Goal: Communication & Community: Answer question/provide support

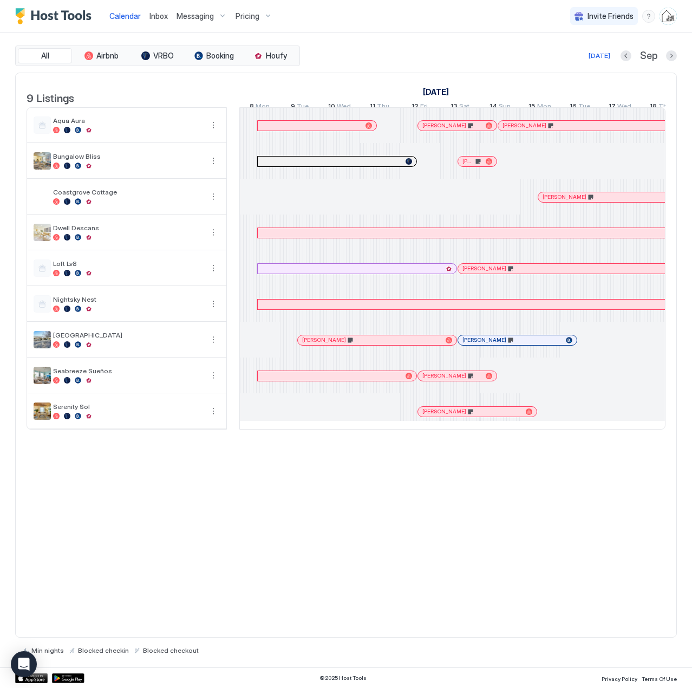
scroll to position [0, 602]
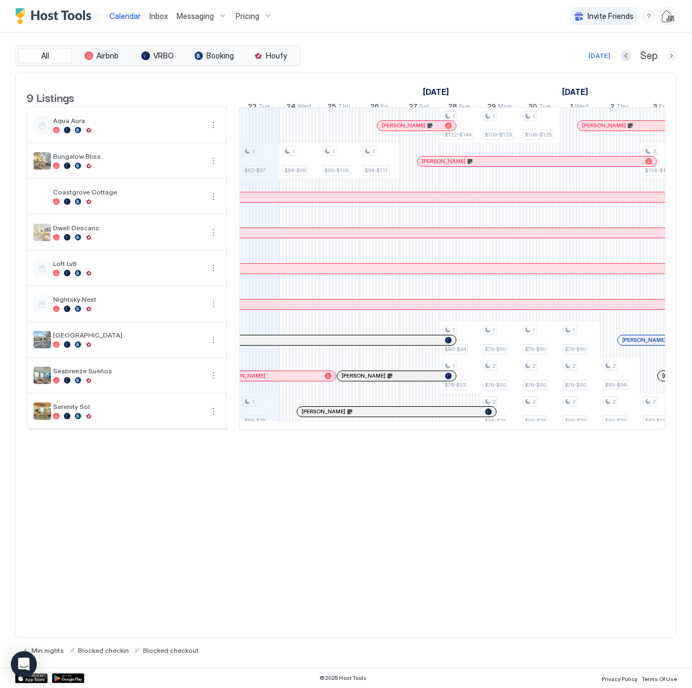
click at [675, 57] on button "Next month" at bounding box center [671, 55] width 11 height 11
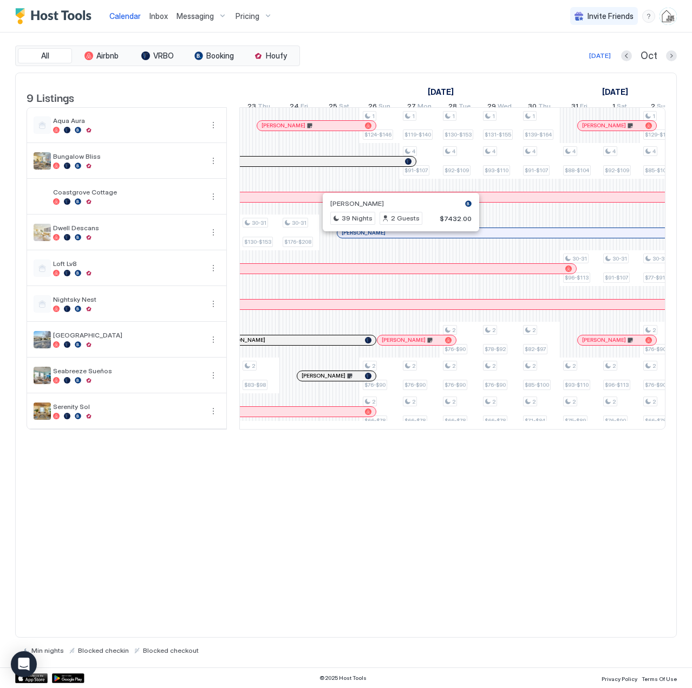
click at [397, 237] on div at bounding box center [397, 233] width 9 height 9
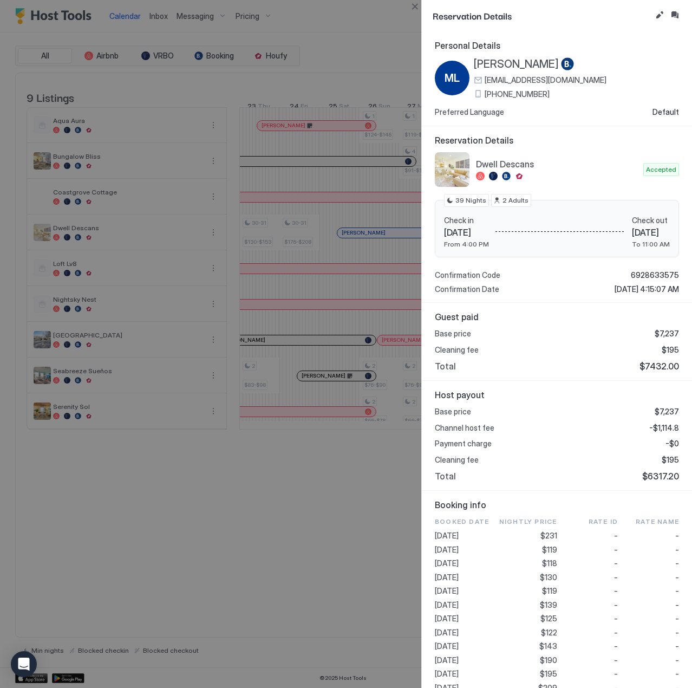
click at [477, 63] on span "[PERSON_NAME]" at bounding box center [516, 64] width 85 height 14
click at [675, 13] on button "Inbox" at bounding box center [674, 15] width 13 height 13
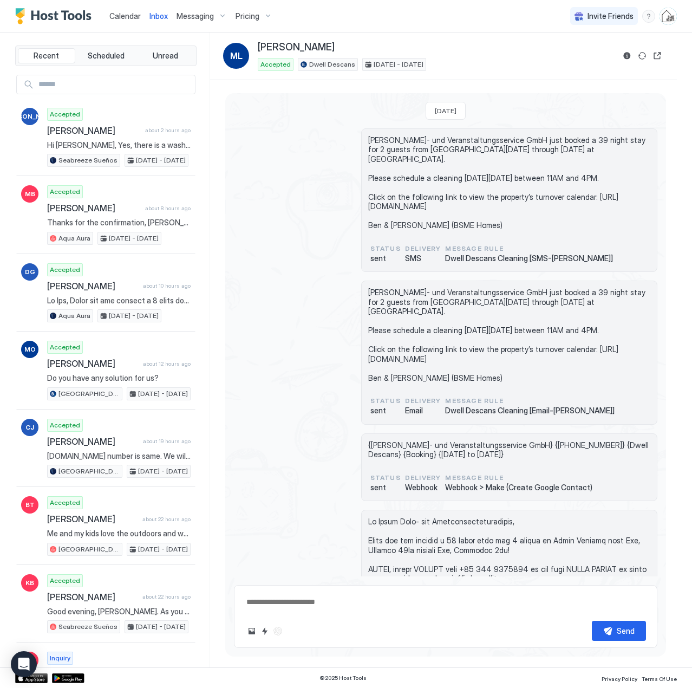
scroll to position [301, 0]
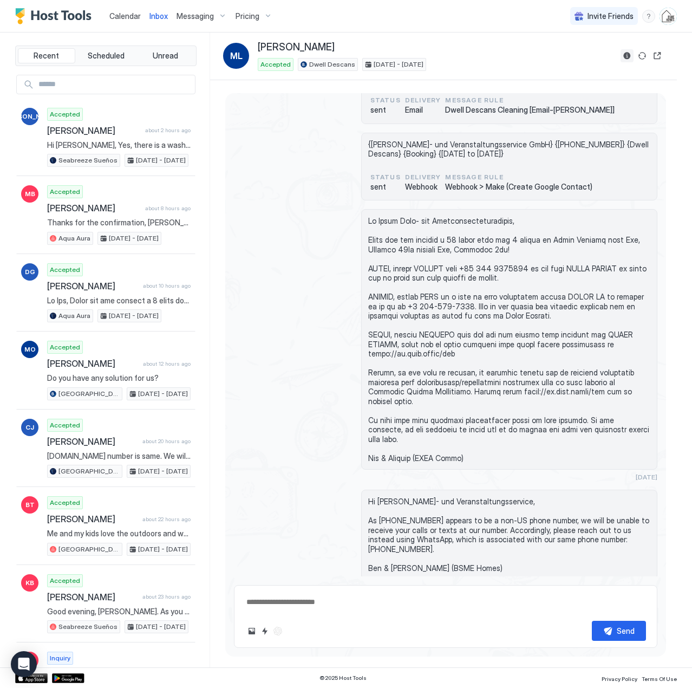
click at [624, 55] on button "Reservation information" at bounding box center [627, 55] width 13 height 13
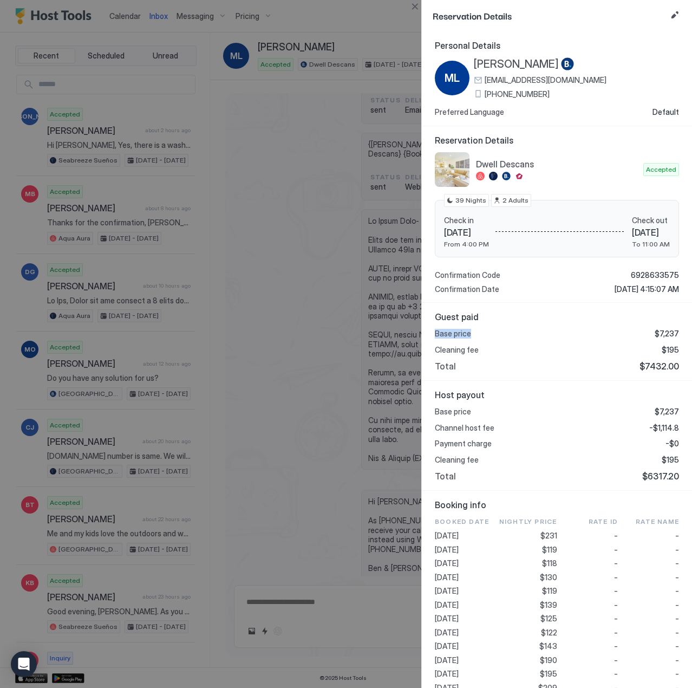
drag, startPoint x: 436, startPoint y: 332, endPoint x: 470, endPoint y: 329, distance: 34.2
click at [470, 329] on span "Base price" at bounding box center [453, 334] width 36 height 10
copy span "Base price"
click at [412, 4] on button "Close" at bounding box center [414, 6] width 13 height 13
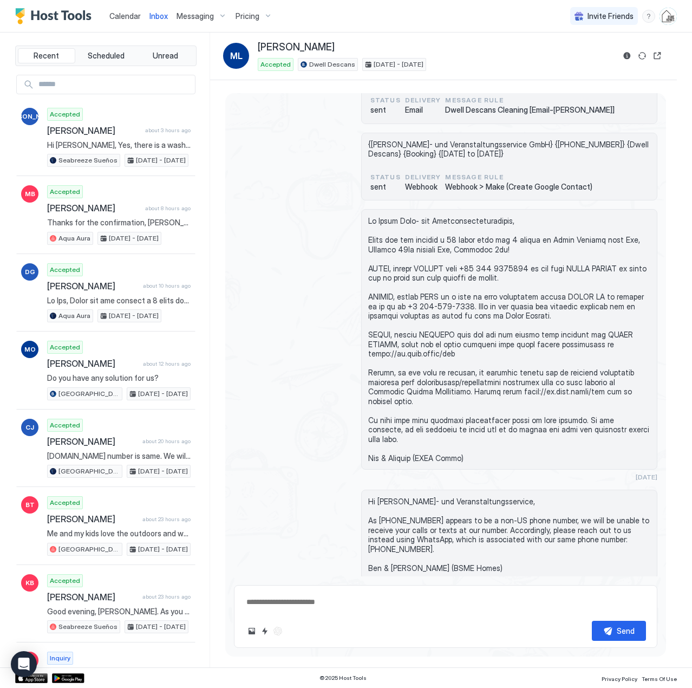
click at [122, 16] on span "Calendar" at bounding box center [124, 15] width 31 height 9
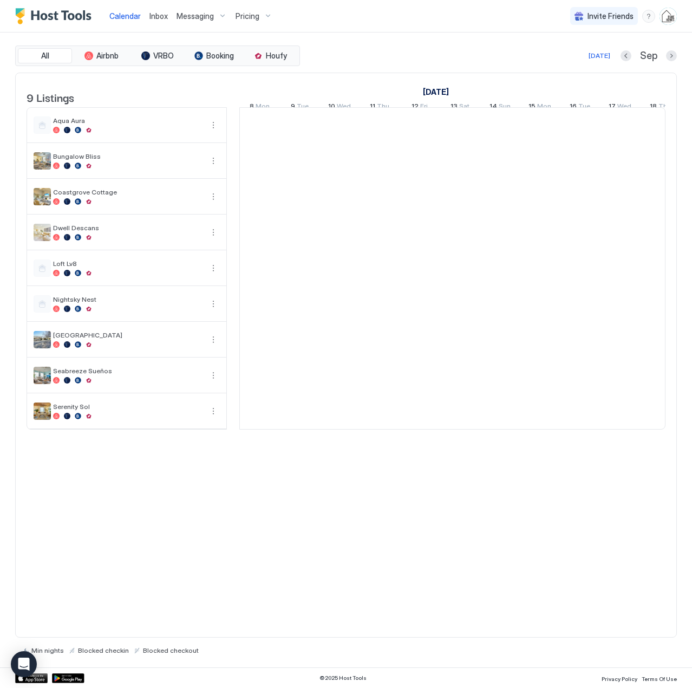
scroll to position [0, 602]
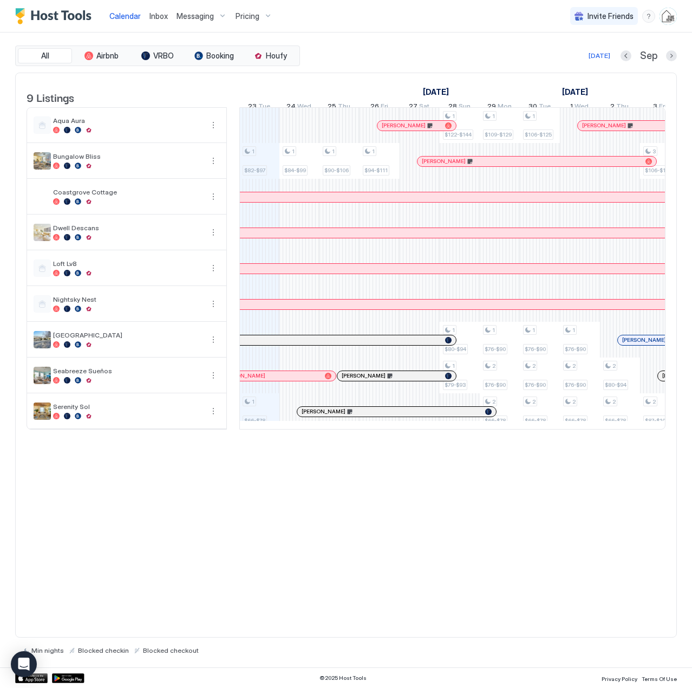
click at [159, 14] on span "Inbox" at bounding box center [158, 15] width 18 height 9
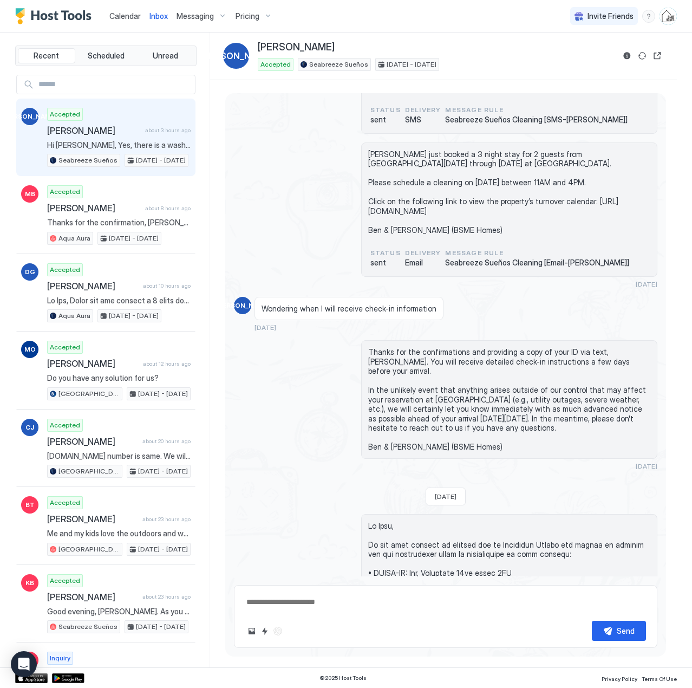
scroll to position [1007, 0]
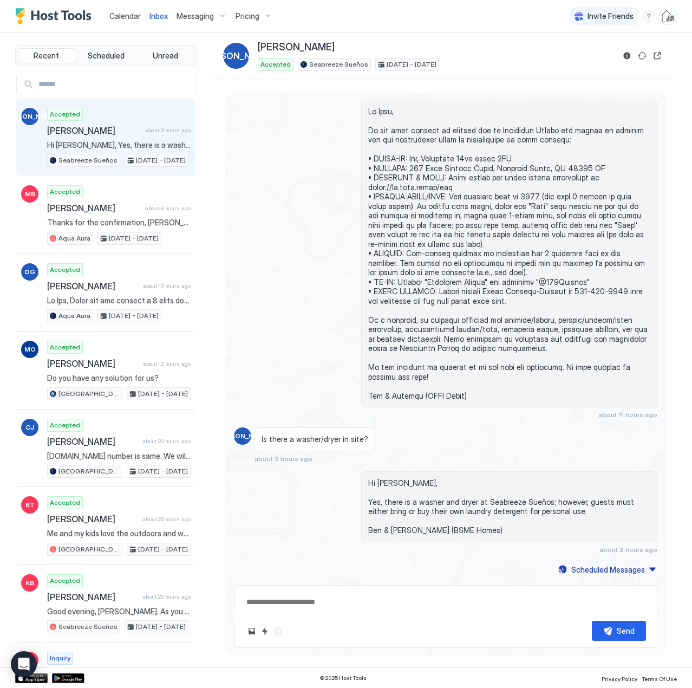
click at [122, 19] on span "Calendar" at bounding box center [124, 15] width 31 height 9
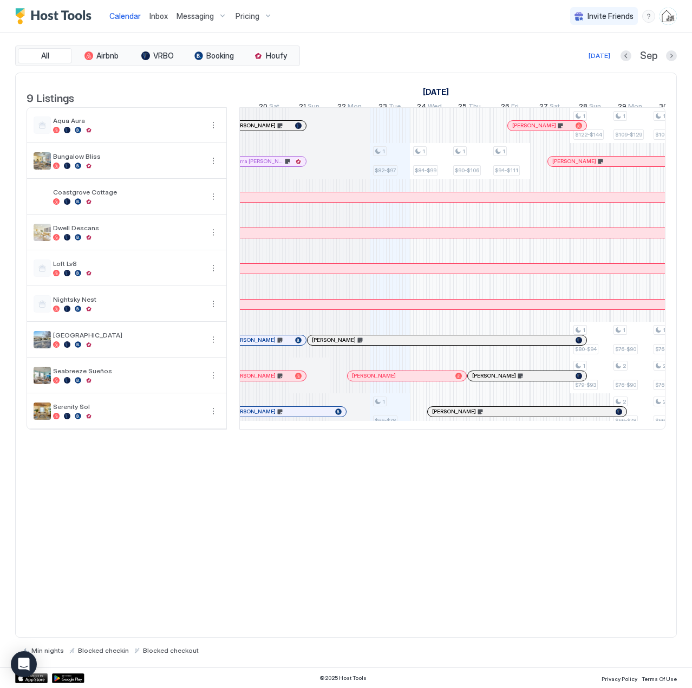
scroll to position [0, 392]
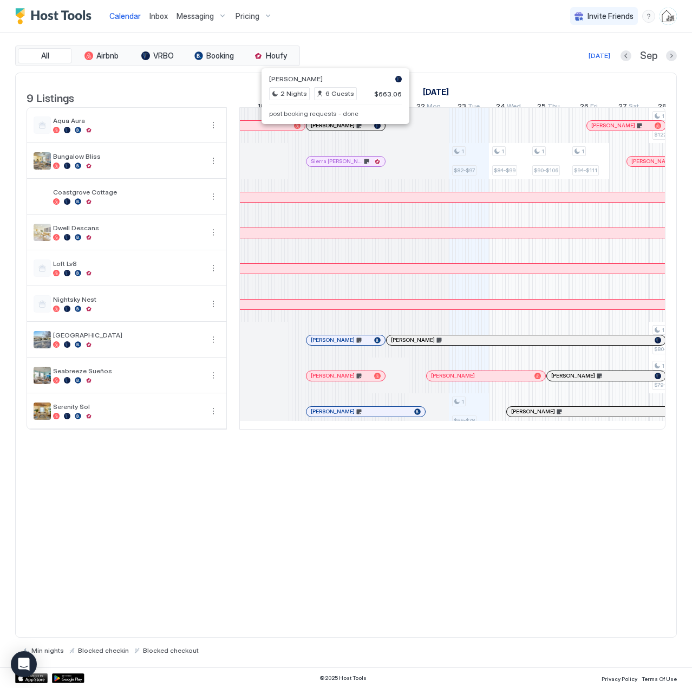
click at [331, 130] on div at bounding box center [331, 125] width 9 height 9
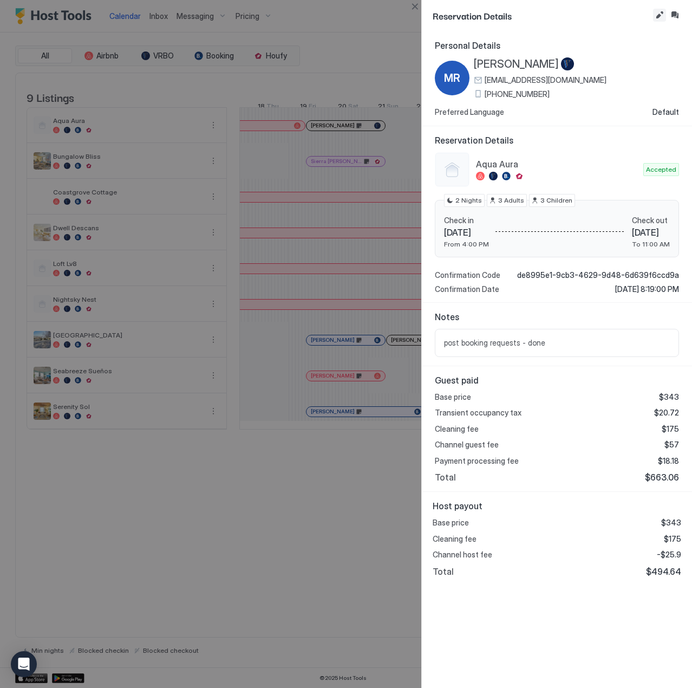
click at [664, 14] on button "Edit reservation" at bounding box center [659, 15] width 13 height 13
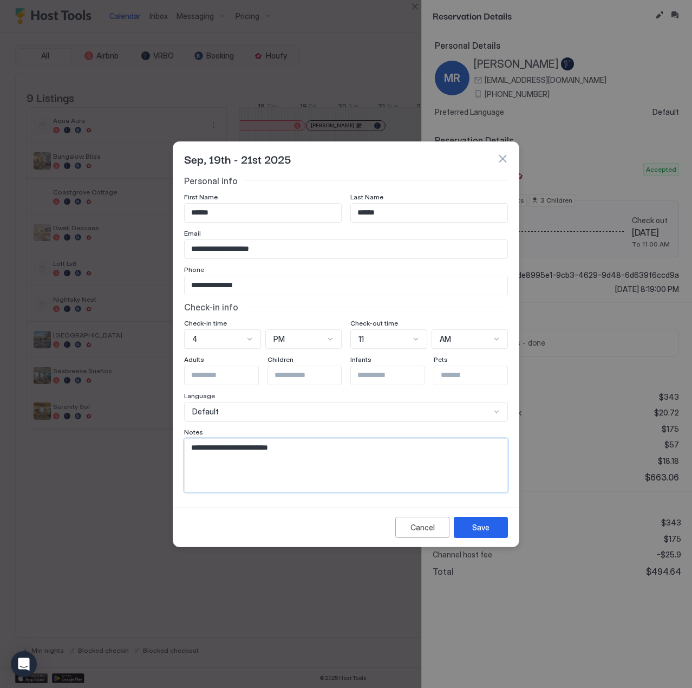
click at [335, 452] on textarea "**********" at bounding box center [346, 465] width 323 height 53
paste textarea "**********"
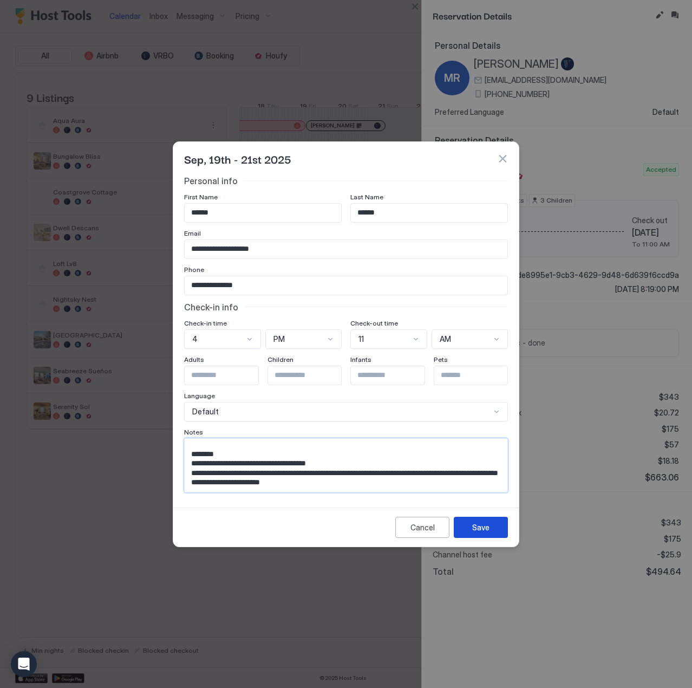
type textarea "**********"
click at [491, 528] on button "Save" at bounding box center [481, 527] width 54 height 21
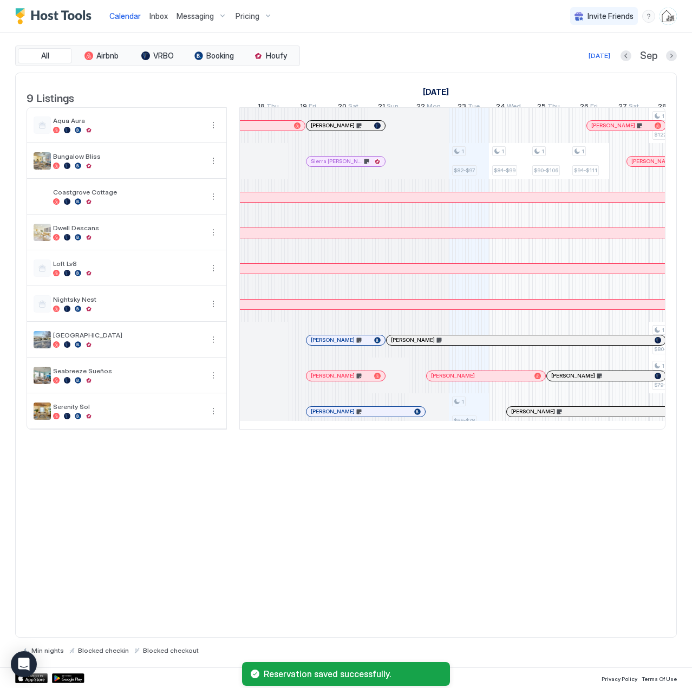
click at [351, 130] on div at bounding box center [351, 125] width 9 height 9
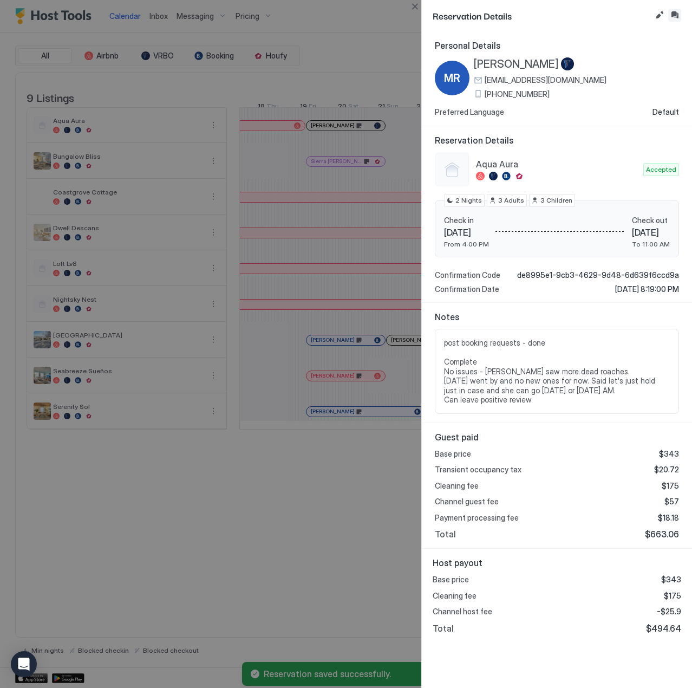
click at [672, 16] on button "Inbox" at bounding box center [674, 15] width 13 height 13
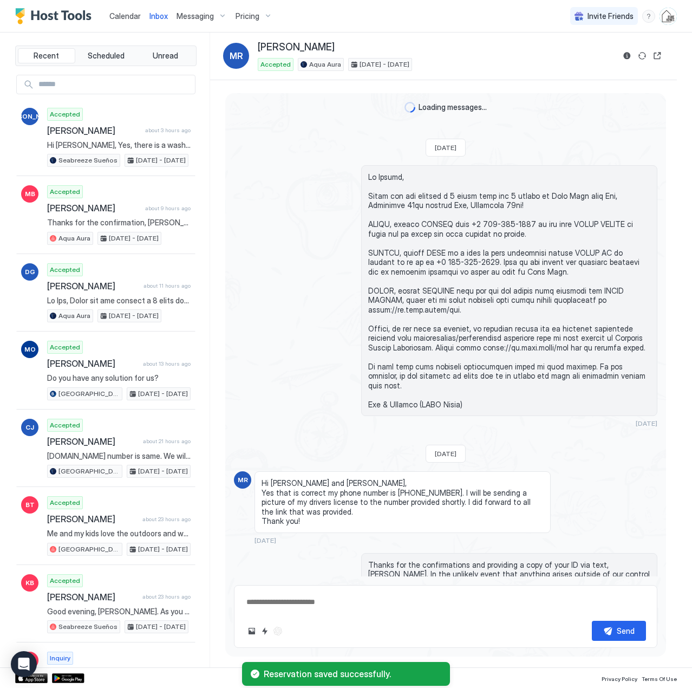
scroll to position [1601, 0]
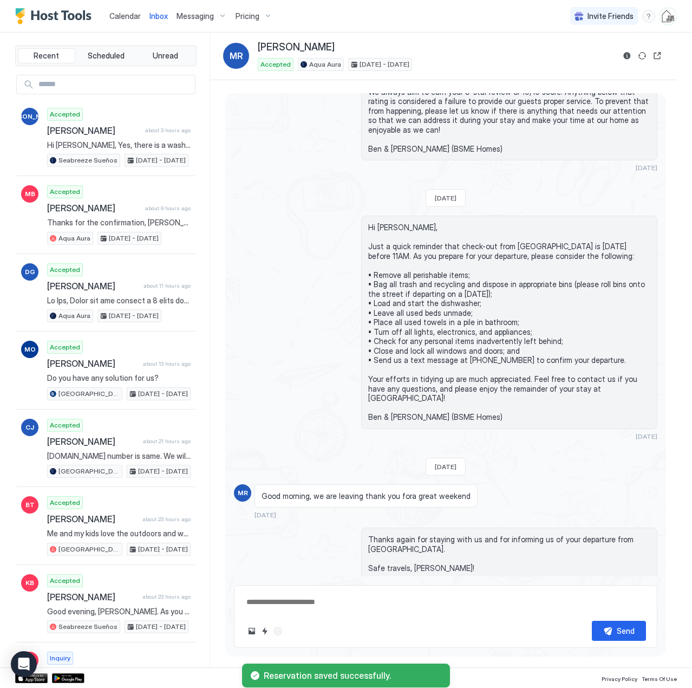
click at [576, 620] on div "Scheduled Messages" at bounding box center [608, 625] width 74 height 11
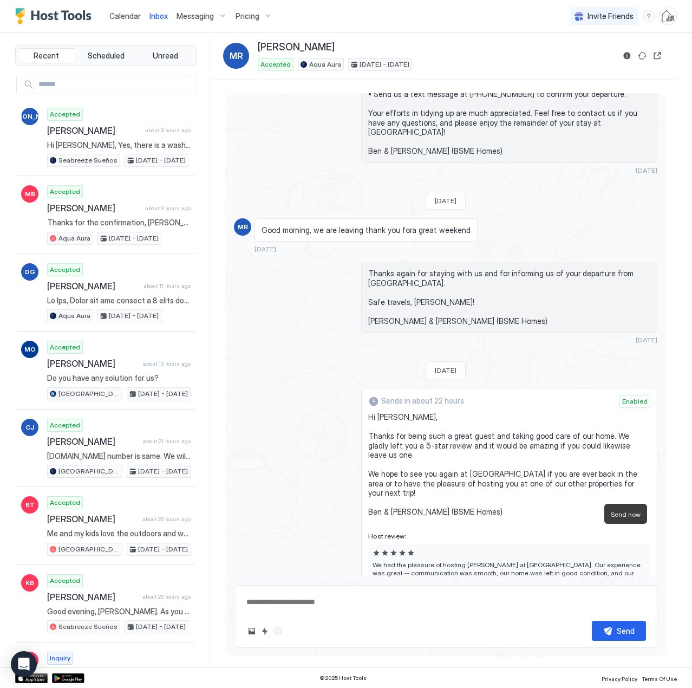
click at [628, 604] on button "Send now" at bounding box center [633, 609] width 11 height 11
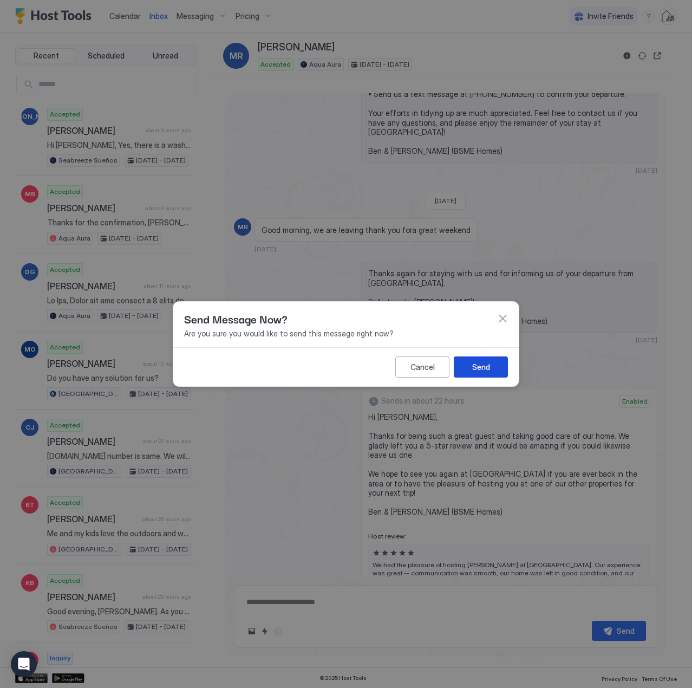
click at [479, 364] on div "Send" at bounding box center [481, 366] width 18 height 11
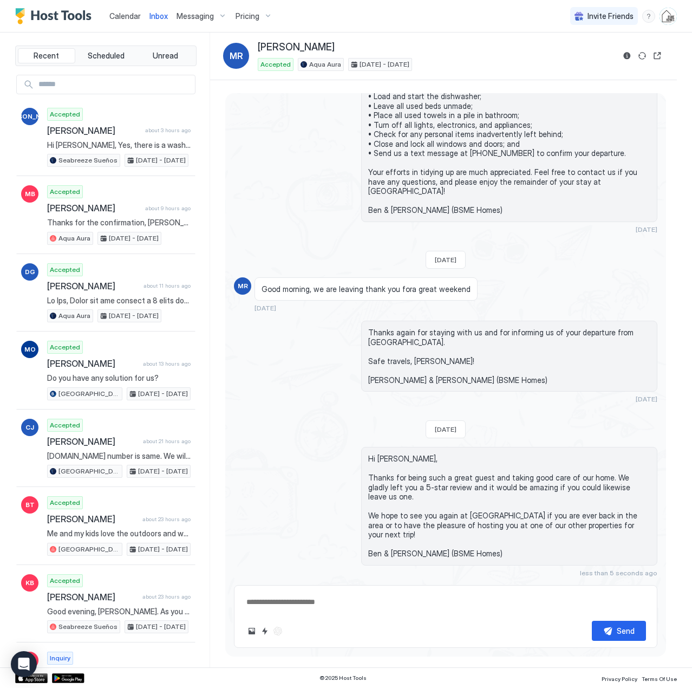
scroll to position [1732, 0]
